Goal: Entertainment & Leisure: Consume media (video, audio)

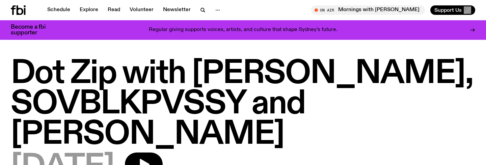
scroll to position [358, 0]
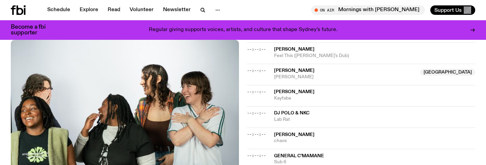
click at [284, 132] on span "[PERSON_NAME]" at bounding box center [294, 134] width 40 height 5
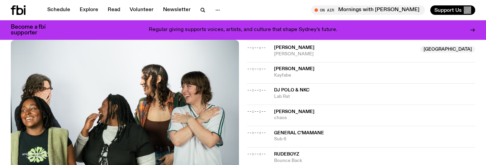
scroll to position [382, 0]
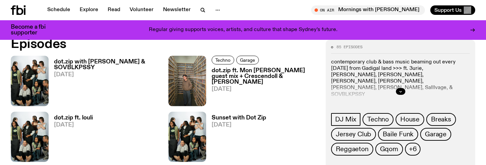
scroll to position [330, 0]
click at [85, 116] on h3 "dot.zip ft. louli" at bounding box center [73, 118] width 39 height 6
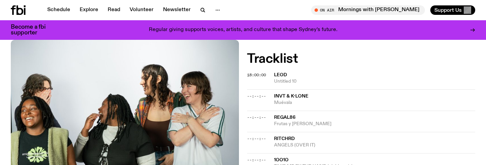
scroll to position [230, 0]
click at [280, 78] on span "Untitled 10" at bounding box center [374, 81] width 201 height 6
click at [279, 93] on span "INVT & K-LONE" at bounding box center [291, 95] width 34 height 5
click at [281, 115] on span "Regal86" at bounding box center [285, 117] width 22 height 5
click at [290, 93] on span "INVT & K-LONE" at bounding box center [291, 95] width 34 height 5
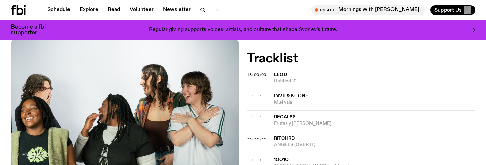
click at [287, 115] on span "Regal86" at bounding box center [285, 117] width 22 height 5
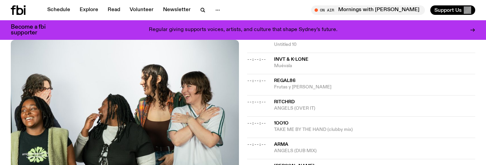
scroll to position [267, 0]
click at [288, 126] on span "TAKE ME BY THE HAND (clubby mix)" at bounding box center [374, 129] width 201 height 6
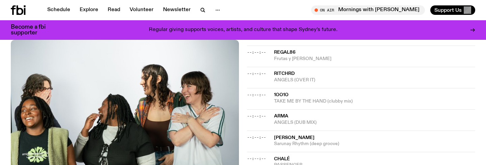
scroll to position [295, 0]
click at [295, 113] on span "Arma" at bounding box center [374, 116] width 201 height 6
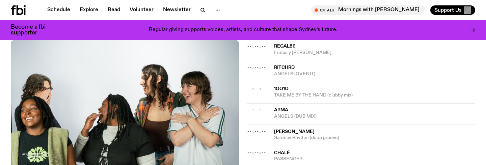
click at [290, 129] on span "[PERSON_NAME]" at bounding box center [294, 131] width 40 height 5
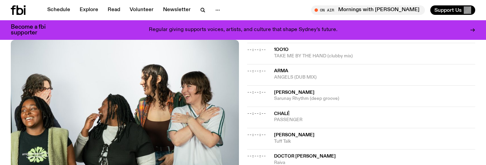
scroll to position [342, 0]
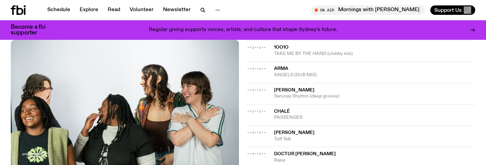
click at [289, 109] on span "CHALÉ" at bounding box center [282, 111] width 16 height 5
click at [287, 136] on span "Tuff Talk" at bounding box center [374, 139] width 201 height 6
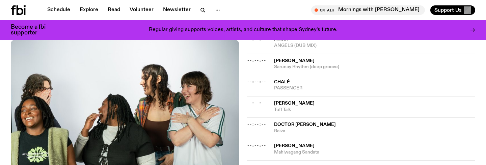
scroll to position [377, 0]
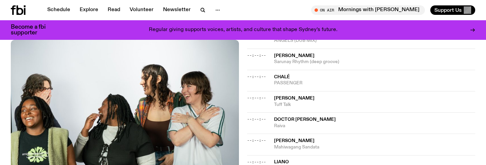
click at [299, 123] on span "Raiva" at bounding box center [374, 126] width 201 height 6
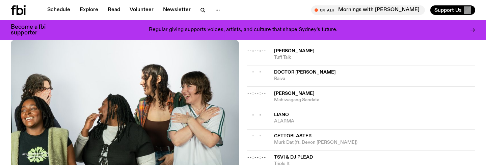
scroll to position [424, 0]
click at [301, 139] on span "Murk Dat (ft. Devon [PERSON_NAME])" at bounding box center [374, 142] width 201 height 6
